Goal: Check status: Check status

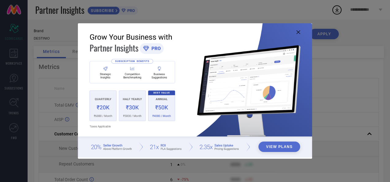
click at [298, 33] on icon at bounding box center [299, 32] width 4 height 4
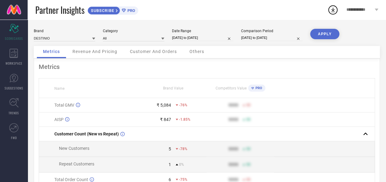
select select "8"
select select "2025"
select select "9"
select select "2025"
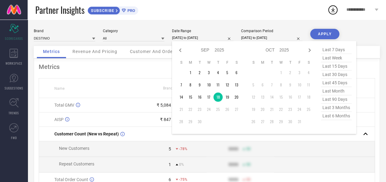
click at [190, 35] on input "[DATE] to [DATE]" at bounding box center [202, 38] width 61 height 6
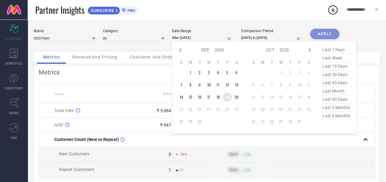
click at [226, 97] on td "19" at bounding box center [226, 97] width 9 height 9
type input "[DATE] to [DATE]"
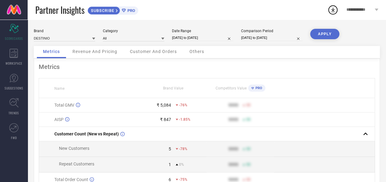
click at [321, 33] on button "APPLY" at bounding box center [324, 34] width 29 height 10
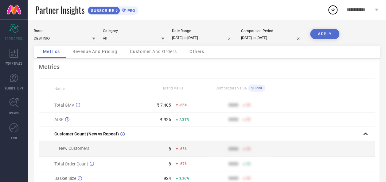
click at [189, 38] on input "[DATE] to [DATE]" at bounding box center [202, 38] width 61 height 6
select select "8"
select select "2025"
select select "9"
select select "2025"
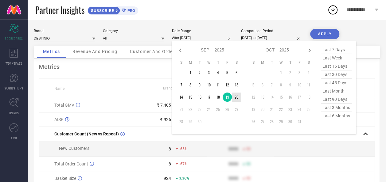
click at [237, 100] on td "20" at bounding box center [236, 97] width 9 height 9
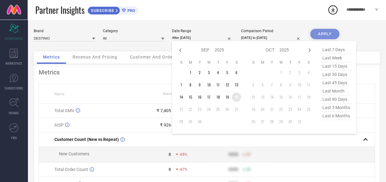
type input "[DATE] to [DATE]"
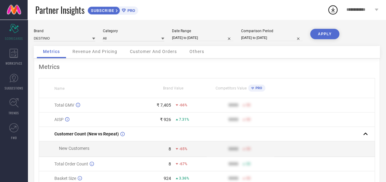
click at [316, 36] on button "APPLY" at bounding box center [324, 34] width 29 height 10
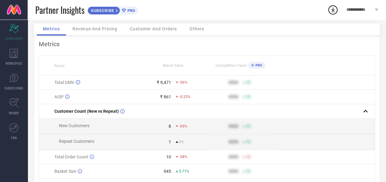
scroll to position [31, 0]
